Goal: Transaction & Acquisition: Download file/media

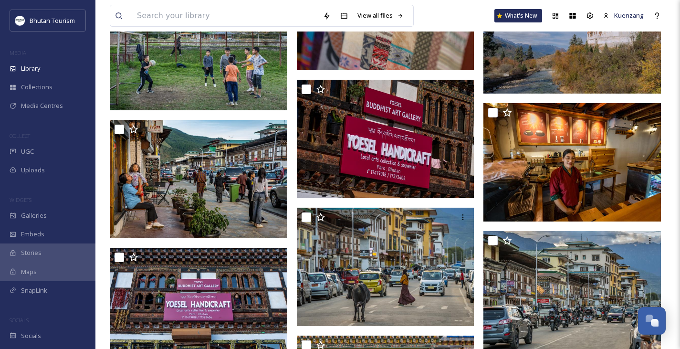
scroll to position [2755, 0]
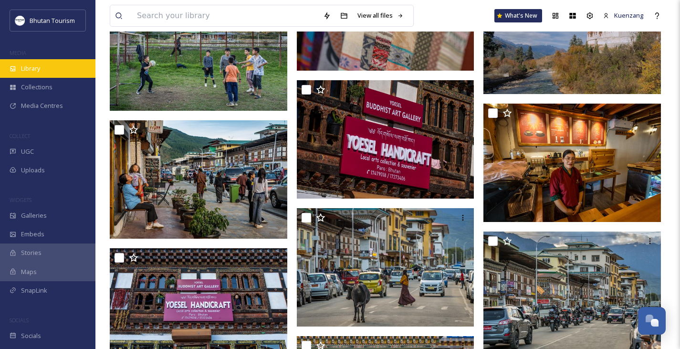
click at [32, 70] on span "Library" at bounding box center [30, 68] width 19 height 9
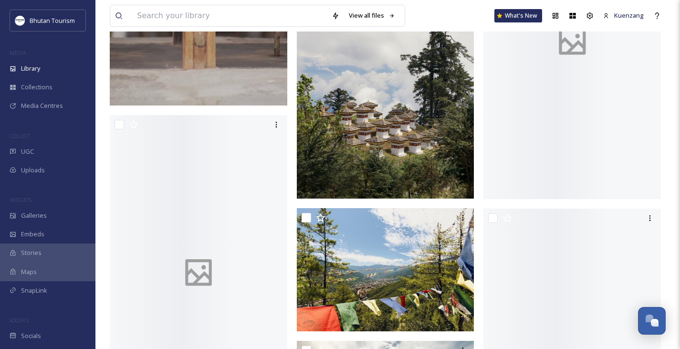
scroll to position [2018, 0]
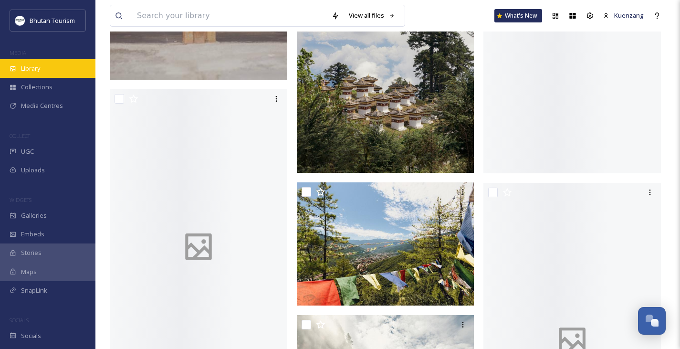
click at [47, 73] on div "Library" at bounding box center [47, 68] width 95 height 19
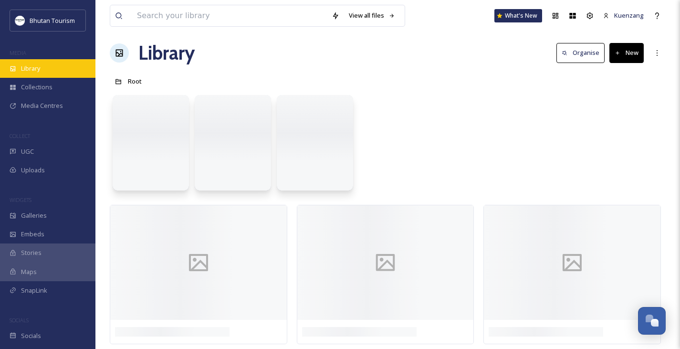
scroll to position [0, 0]
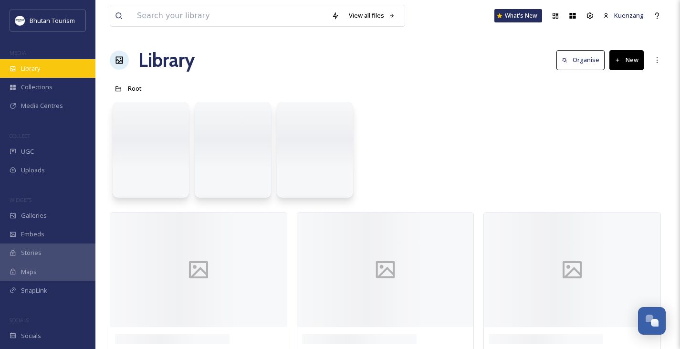
click at [47, 73] on div "Library" at bounding box center [47, 68] width 95 height 19
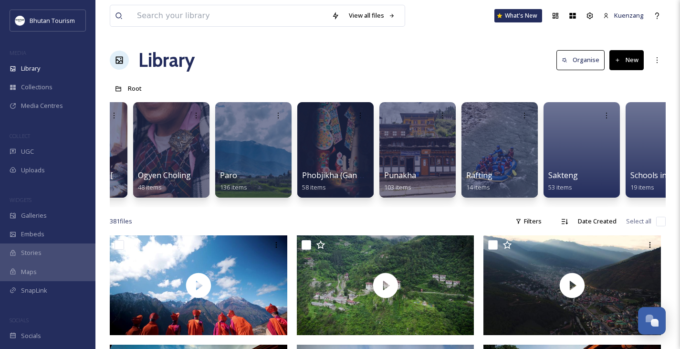
scroll to position [0, 2206]
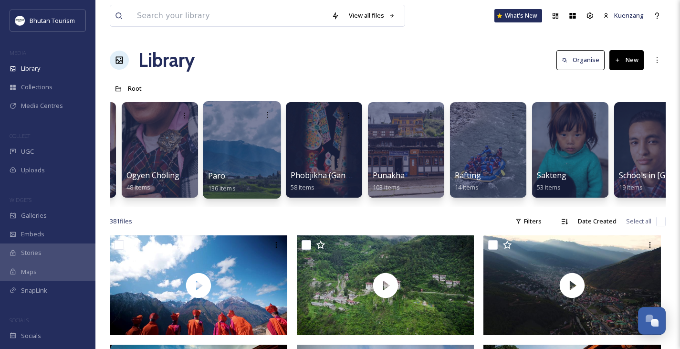
click at [216, 140] on div at bounding box center [242, 149] width 78 height 97
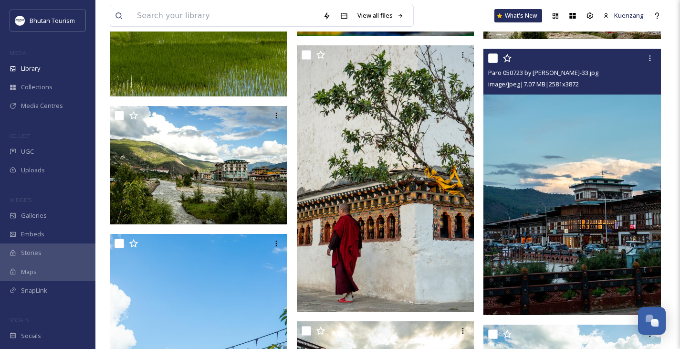
scroll to position [5937, 0]
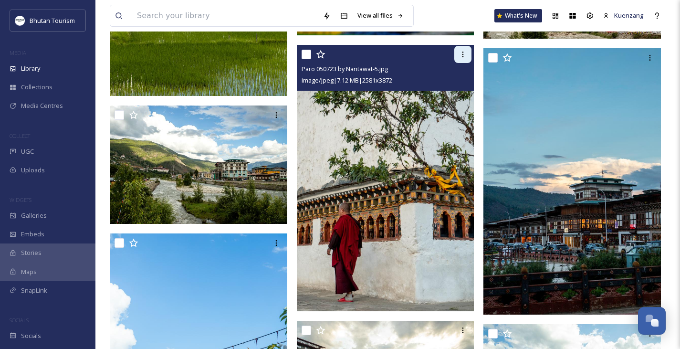
click at [464, 52] on icon at bounding box center [463, 55] width 8 height 8
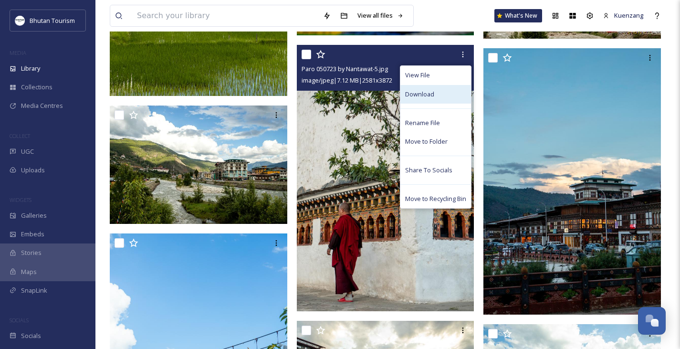
click at [422, 92] on span "Download" at bounding box center [419, 94] width 29 height 9
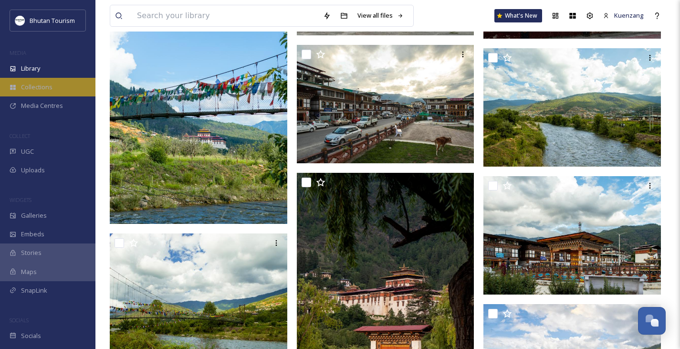
scroll to position [6214, 0]
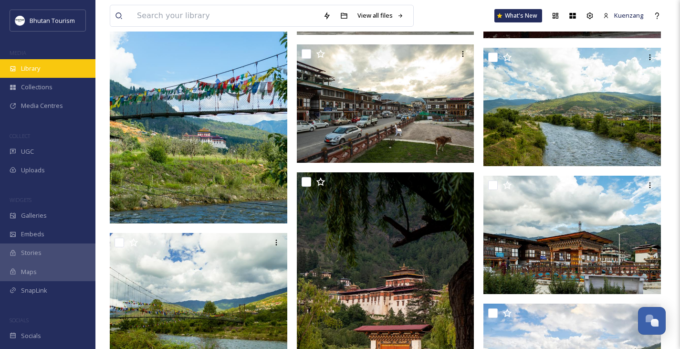
click at [26, 66] on span "Library" at bounding box center [30, 68] width 19 height 9
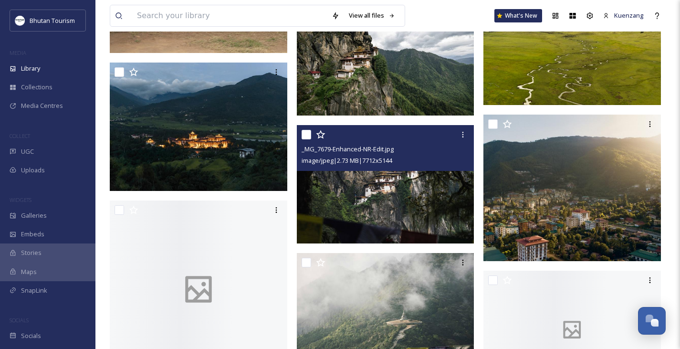
scroll to position [3592, 0]
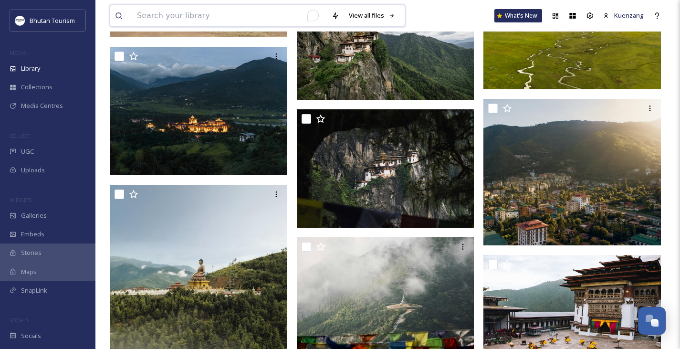
click at [191, 19] on input "To enrich screen reader interactions, please activate Accessibility in Grammarl…" at bounding box center [229, 15] width 195 height 21
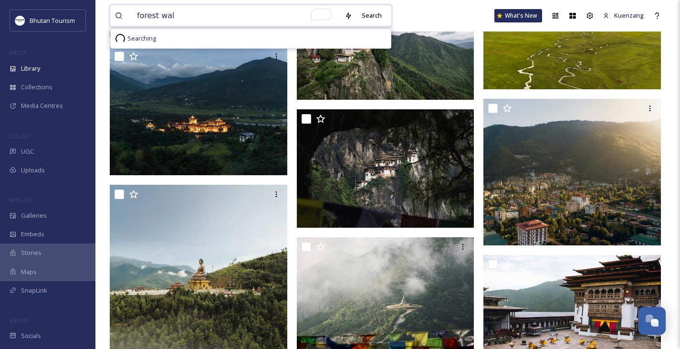
type input "forest walk"
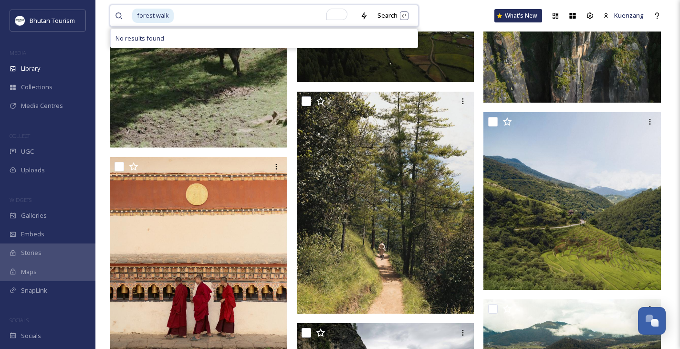
scroll to position [3250, 0]
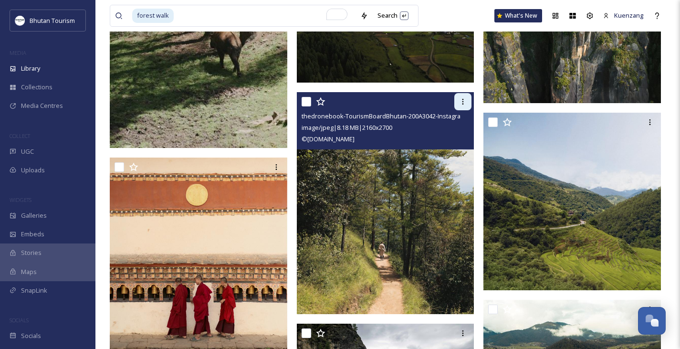
click at [464, 110] on div at bounding box center [462, 101] width 17 height 17
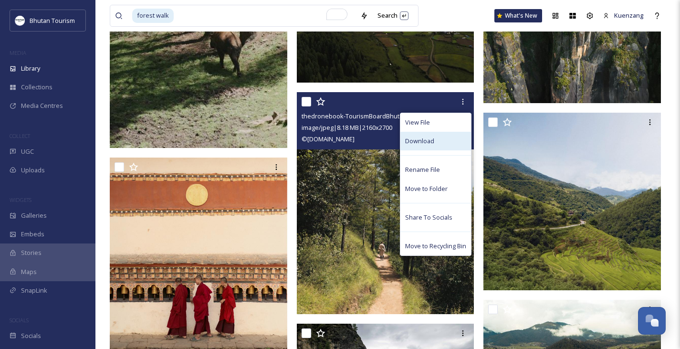
click at [426, 145] on span "Download" at bounding box center [419, 140] width 29 height 9
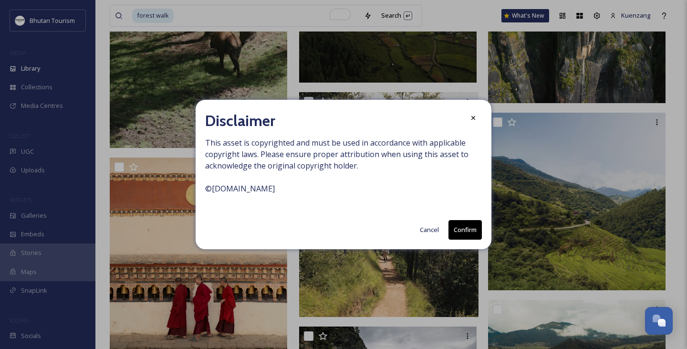
click at [466, 232] on button "Confirm" at bounding box center [464, 230] width 33 height 20
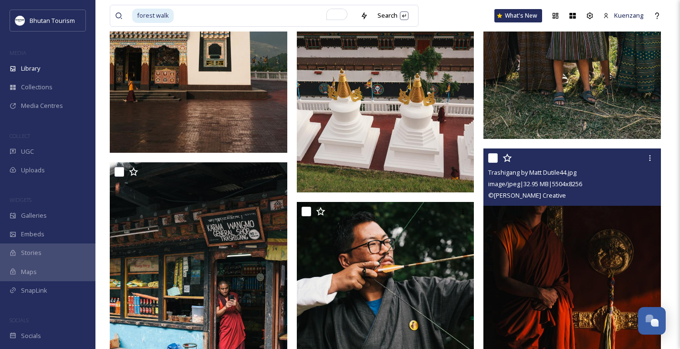
scroll to position [13683, 0]
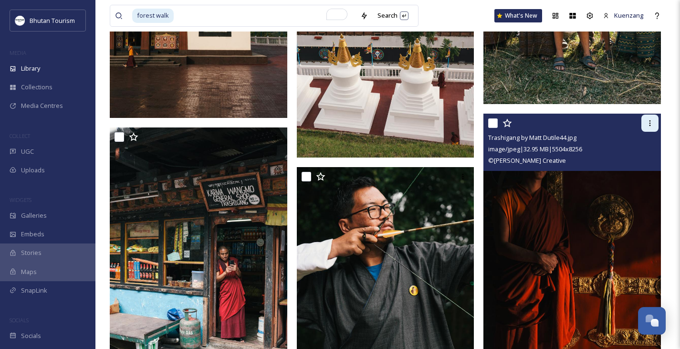
click at [647, 127] on icon at bounding box center [650, 123] width 8 height 8
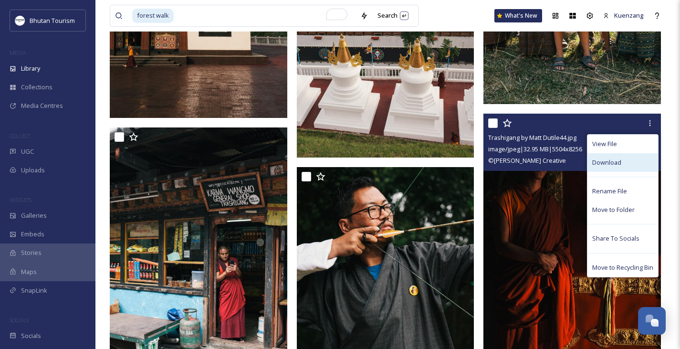
click at [598, 167] on span "Download" at bounding box center [606, 162] width 29 height 9
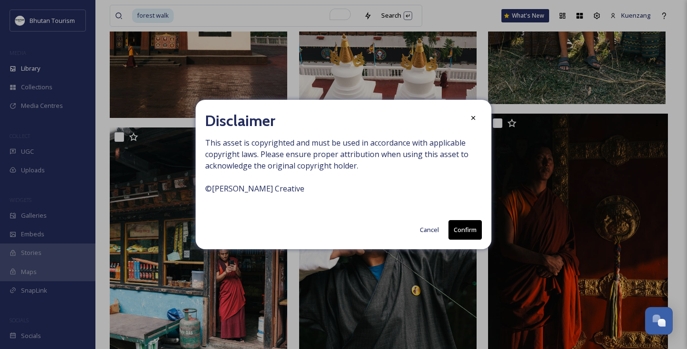
click at [471, 230] on button "Confirm" at bounding box center [464, 230] width 33 height 20
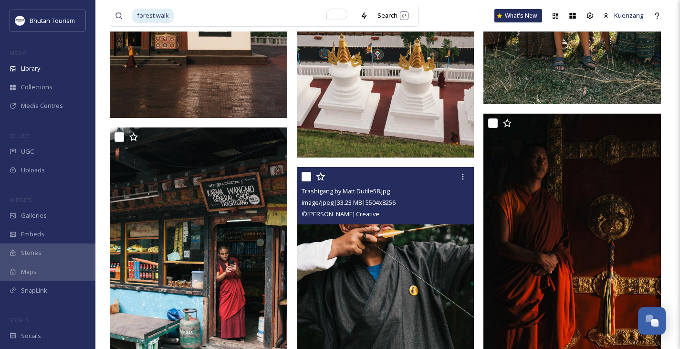
scroll to position [13695, 0]
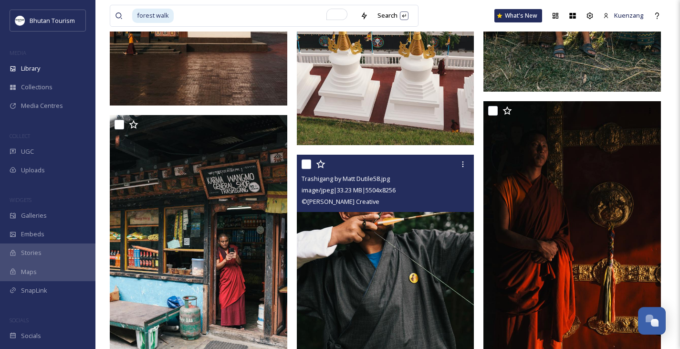
click at [29, 67] on span "Library" at bounding box center [30, 68] width 19 height 9
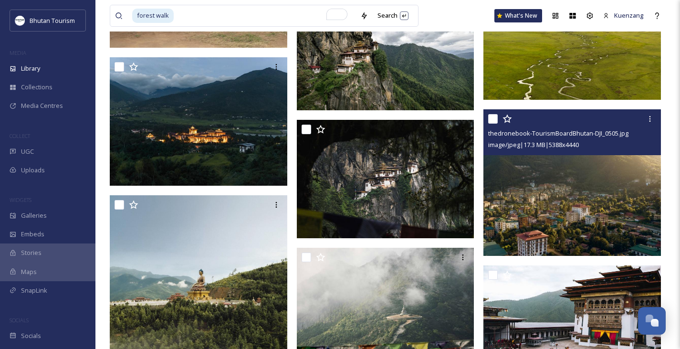
scroll to position [3585, 0]
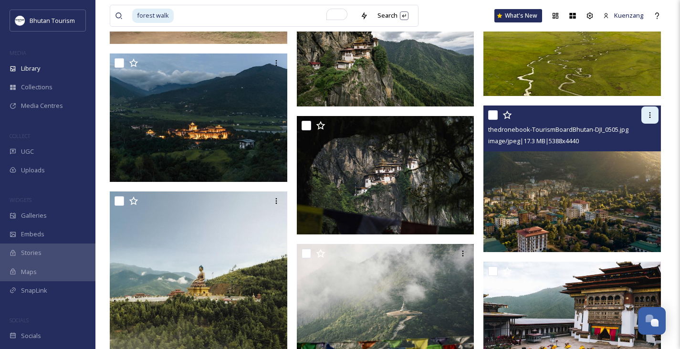
click at [651, 119] on icon at bounding box center [650, 115] width 8 height 8
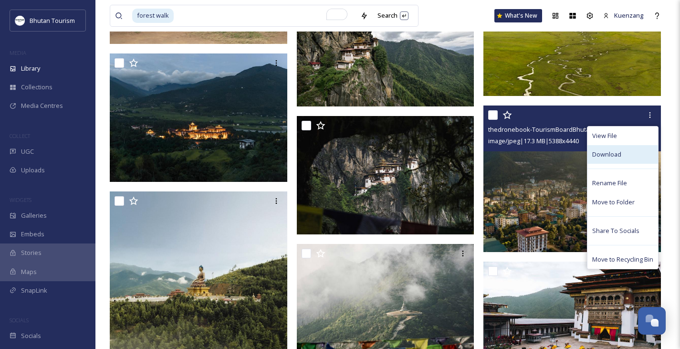
click at [615, 159] on span "Download" at bounding box center [606, 154] width 29 height 9
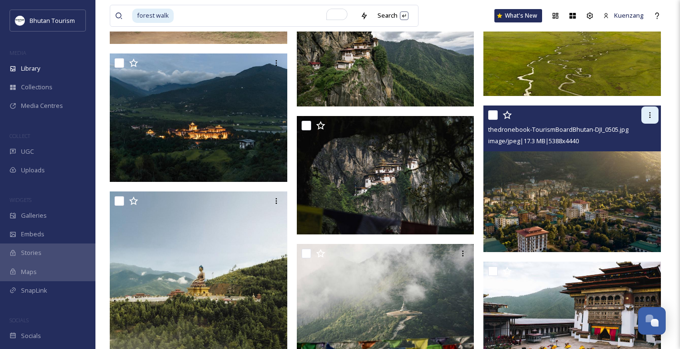
click at [651, 119] on icon at bounding box center [650, 115] width 8 height 8
